Goal: Check status: Check status

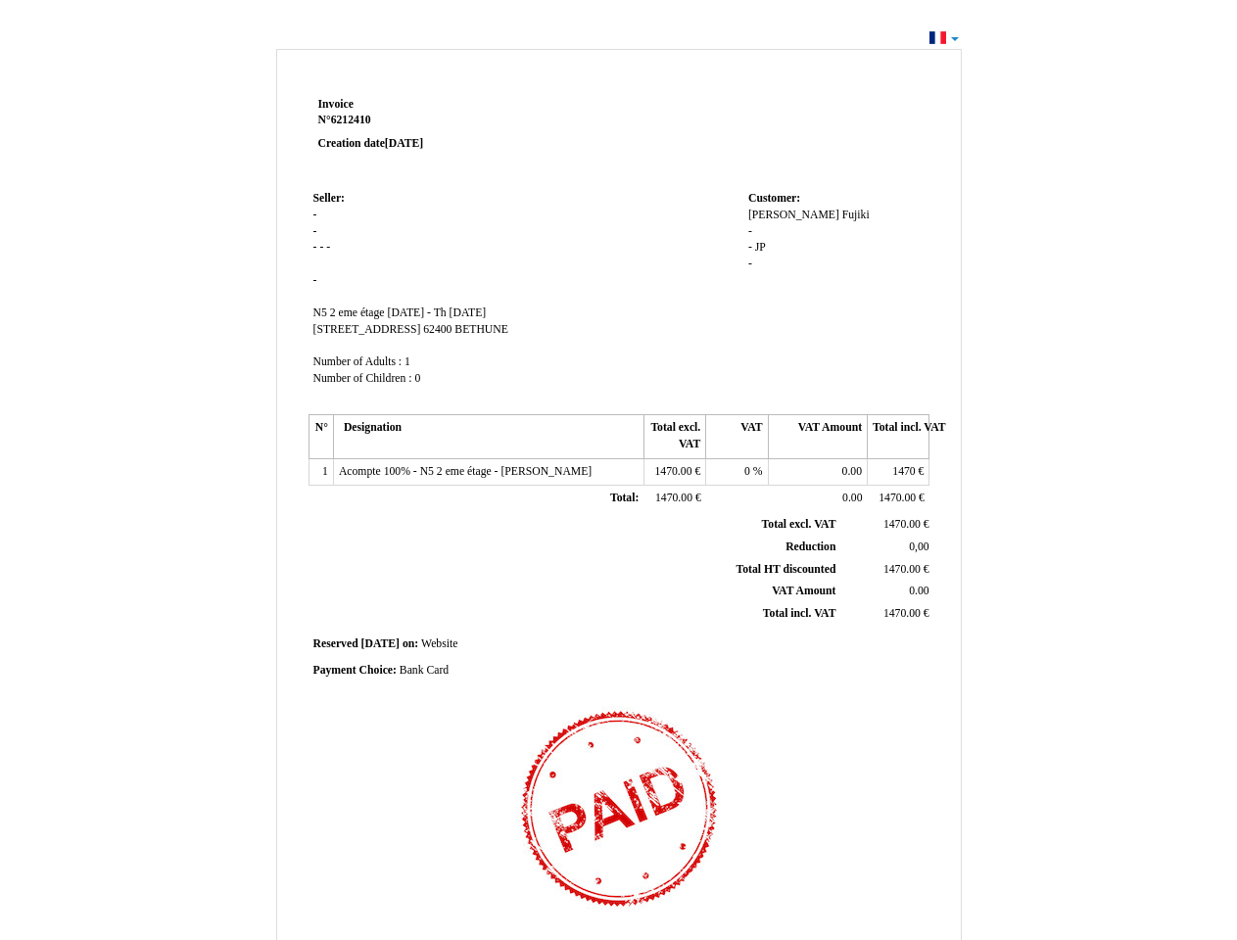
click at [336, 104] on span "Invoice" at bounding box center [335, 104] width 35 height 13
click at [354, 119] on span "6212410" at bounding box center [351, 120] width 40 height 13
click at [329, 198] on span "Seller:" at bounding box center [328, 198] width 31 height 13
click at [351, 312] on span "N5 2 eme étage" at bounding box center [349, 313] width 72 height 13
click at [473, 312] on span "[DATE] - Th [DATE]" at bounding box center [436, 313] width 99 height 13
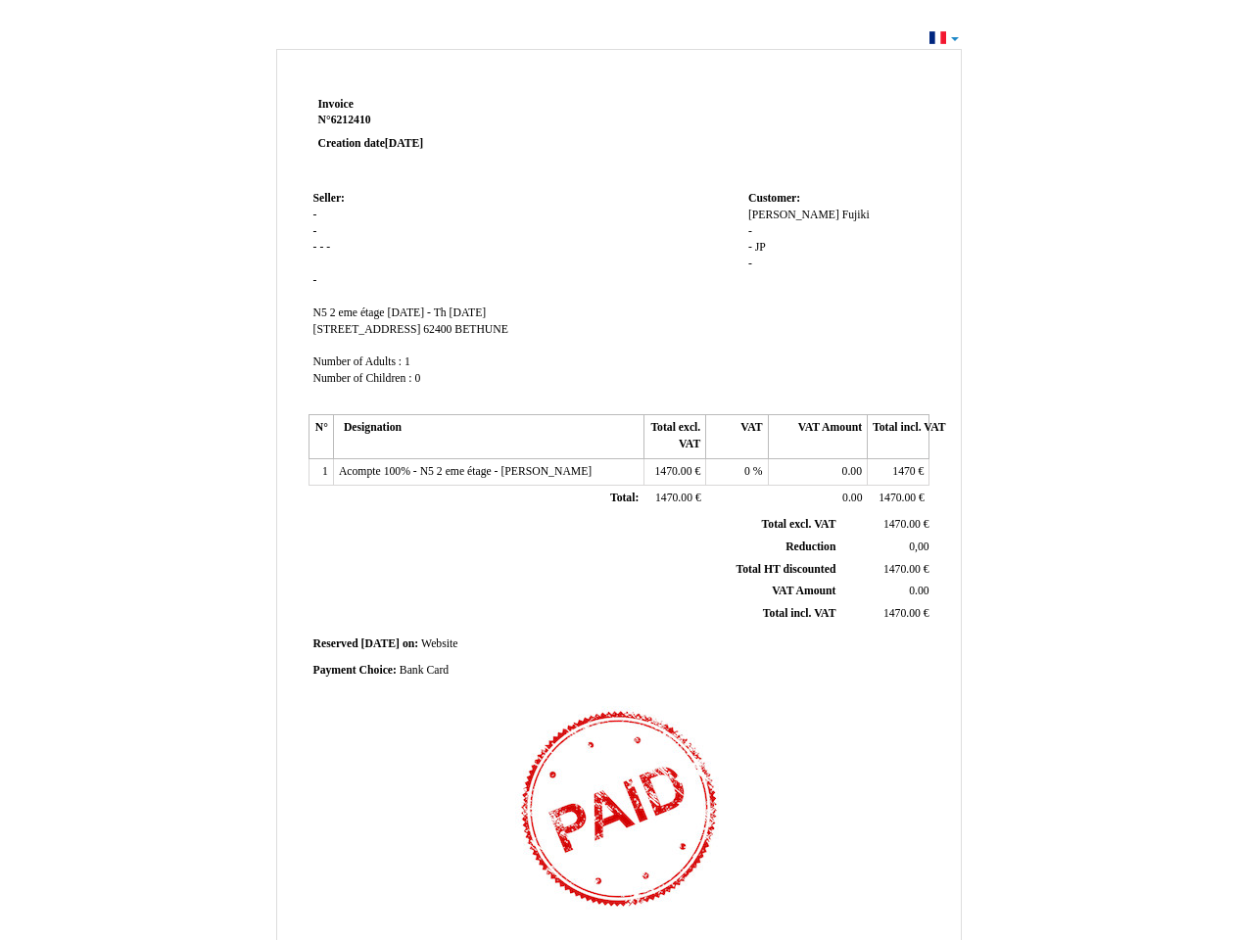
click at [353, 329] on span "[STREET_ADDRESS]" at bounding box center [367, 329] width 108 height 13
click at [423, 329] on span "62400" at bounding box center [437, 329] width 28 height 13
click at [454, 329] on span "BETHUNE" at bounding box center [481, 329] width 54 height 13
click at [359, 361] on span "Number of Adults :" at bounding box center [357, 362] width 89 height 13
click at [364, 378] on span "Number of Children :" at bounding box center [362, 378] width 99 height 13
